Goal: Information Seeking & Learning: Learn about a topic

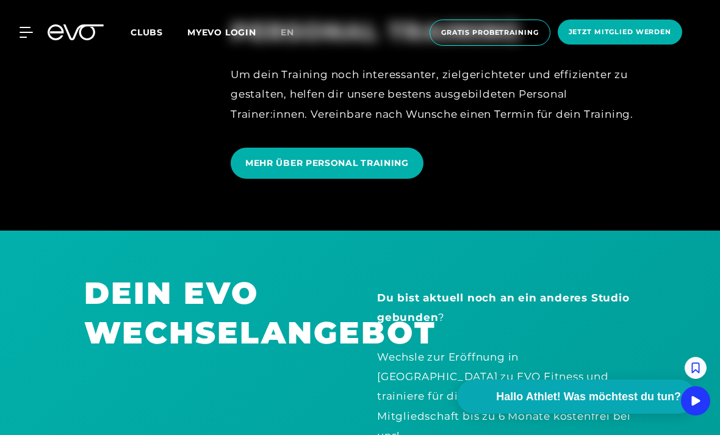
scroll to position [2960, 0]
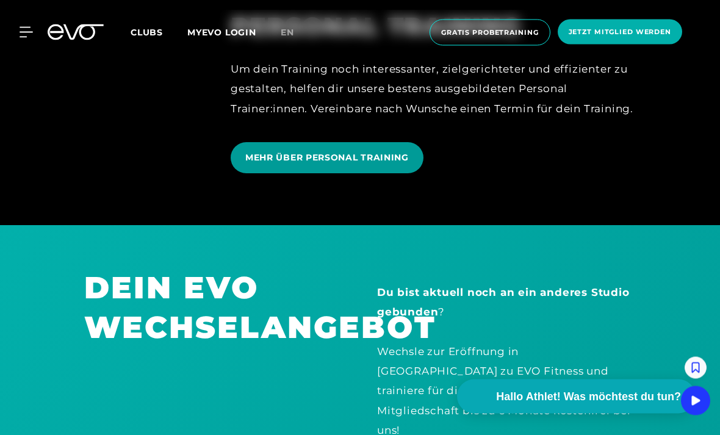
click at [281, 174] on span "MEHR ÜBER PERSONAL TRAINING" at bounding box center [327, 158] width 193 height 31
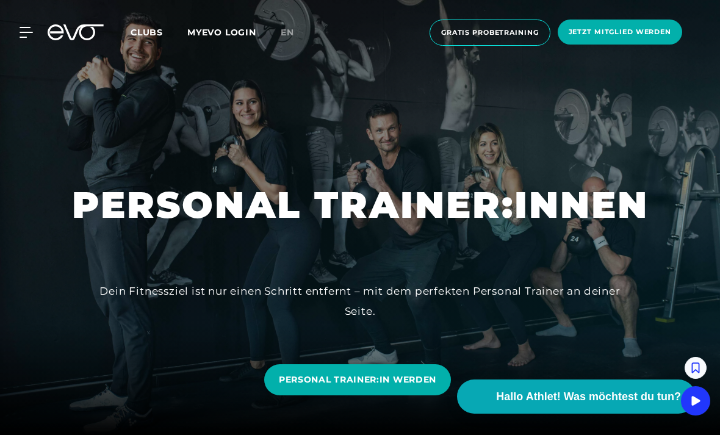
click at [60, 34] on icon at bounding box center [76, 32] width 56 height 16
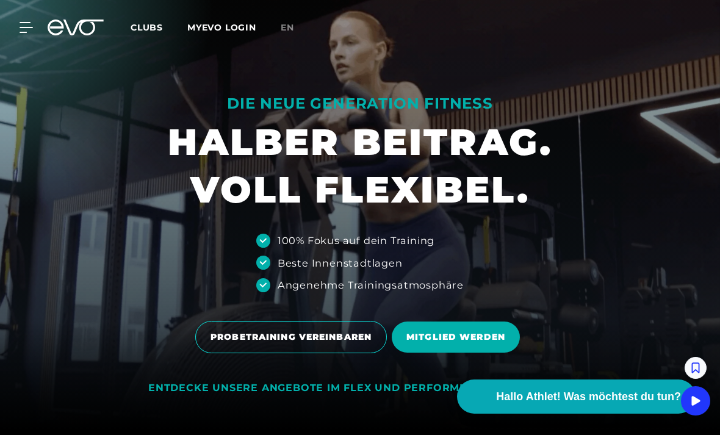
scroll to position [1, 0]
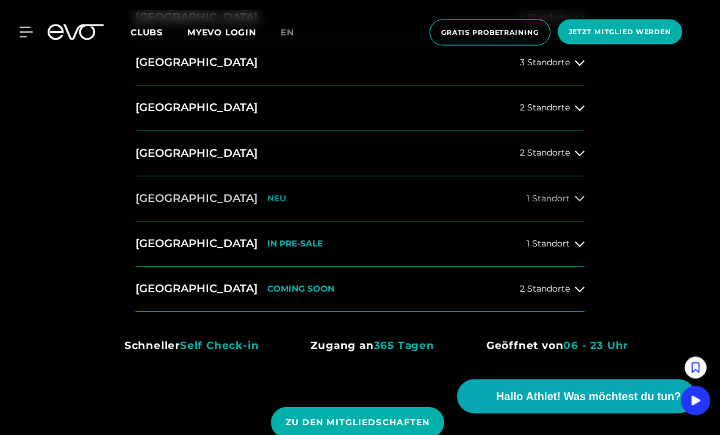
click at [163, 207] on h2 "[GEOGRAPHIC_DATA]" at bounding box center [196, 199] width 122 height 15
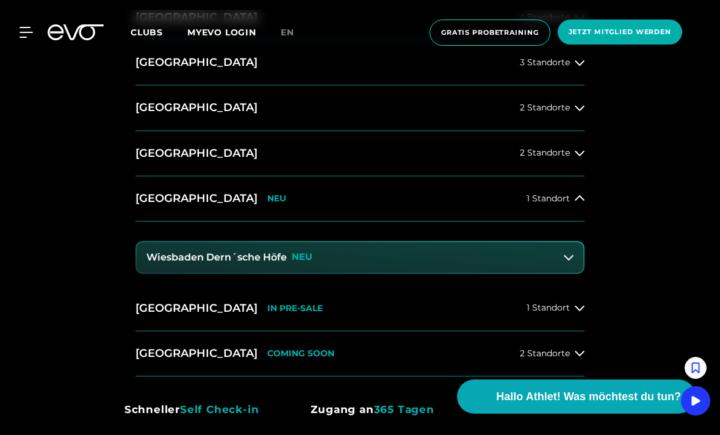
click at [165, 263] on h3 "Wiesbaden Dern´sche Höfe" at bounding box center [216, 257] width 140 height 11
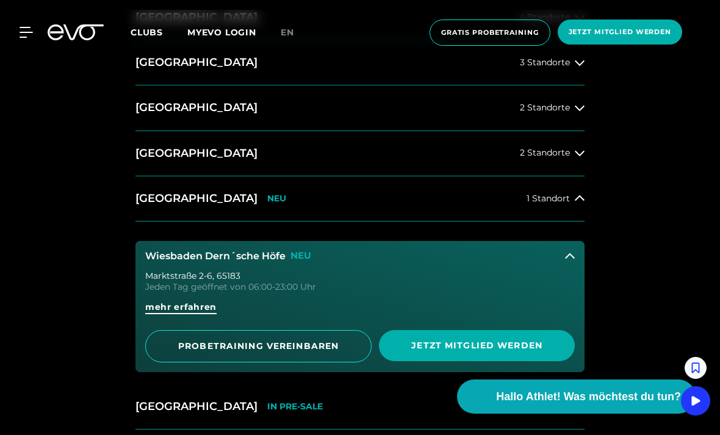
click at [163, 314] on span "mehr erfahren" at bounding box center [180, 307] width 71 height 13
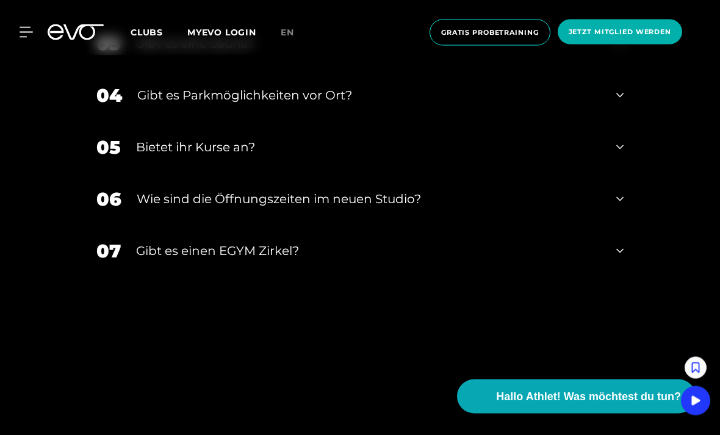
scroll to position [4729, 0]
click at [99, 160] on div "05" at bounding box center [108, 145] width 24 height 27
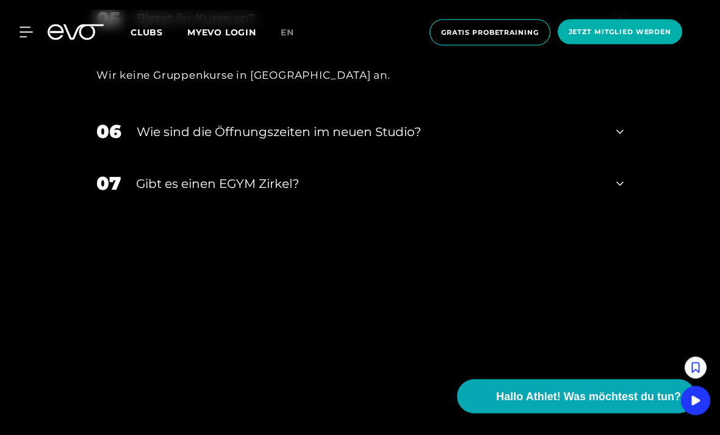
scroll to position [4862, 0]
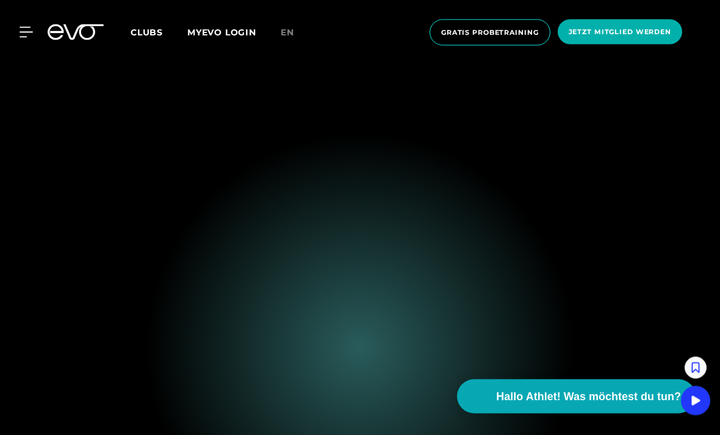
scroll to position [549, 0]
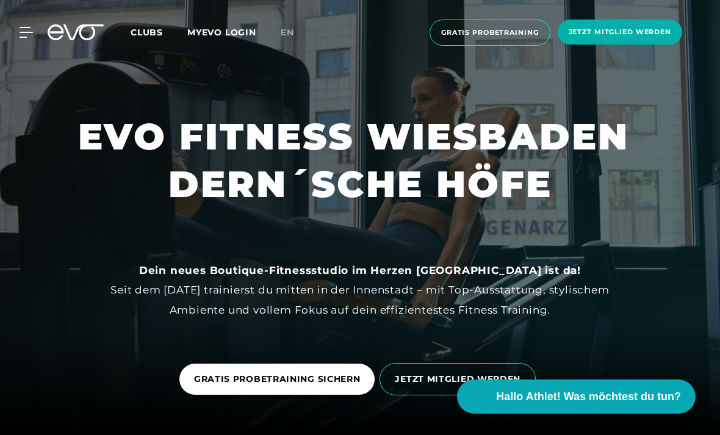
scroll to position [2999, 0]
